Goal: Task Accomplishment & Management: Manage account settings

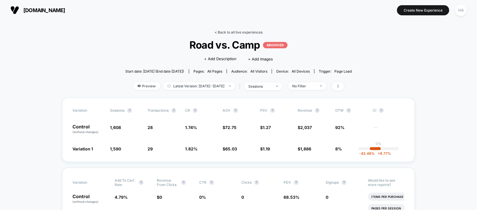
click at [240, 32] on link "< Back to all live experiences" at bounding box center [239, 32] width 48 height 4
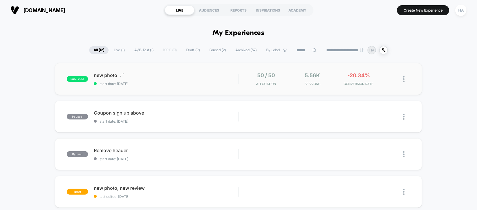
click at [211, 84] on span "start date: [DATE]" at bounding box center [166, 83] width 144 height 4
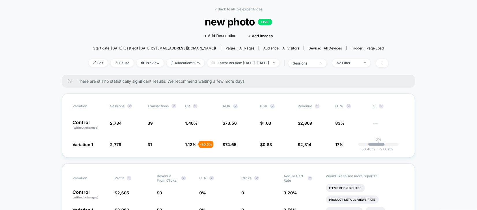
scroll to position [0, 0]
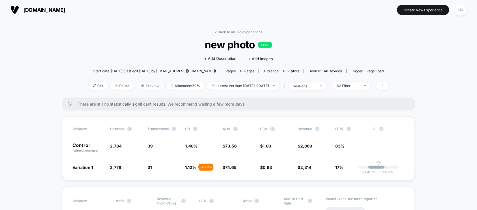
click at [150, 84] on span "Preview" at bounding box center [150, 86] width 27 height 8
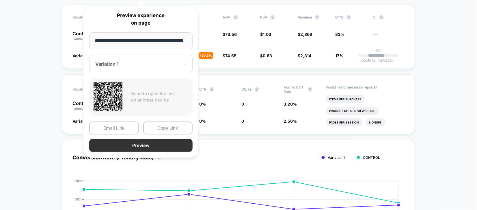
scroll to position [0, 0]
click at [145, 147] on button "Preview" at bounding box center [140, 145] width 103 height 13
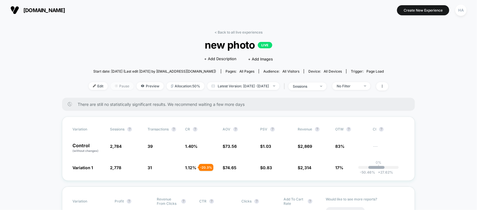
click at [111, 87] on span "Pause" at bounding box center [122, 86] width 23 height 8
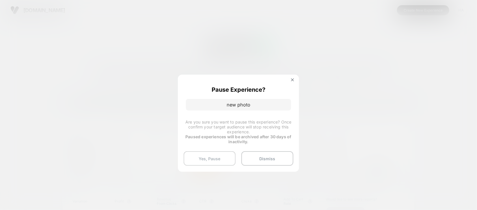
click at [206, 163] on button "Yes, Pause" at bounding box center [210, 158] width 52 height 14
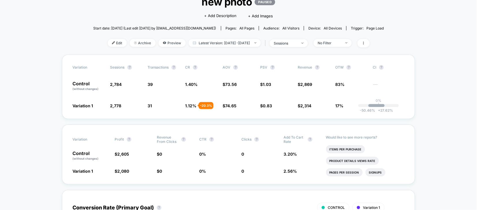
scroll to position [50, 0]
